Goal: Task Accomplishment & Management: Manage account settings

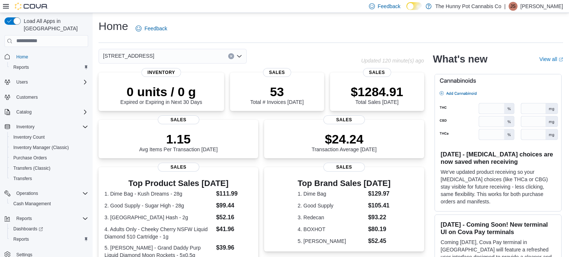
click at [542, 9] on p "[PERSON_NAME]" at bounding box center [541, 6] width 43 height 9
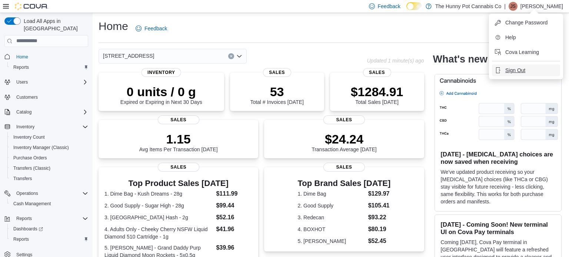
click at [519, 70] on span "Sign Out" at bounding box center [515, 70] width 20 height 7
